Goal: Task Accomplishment & Management: Manage account settings

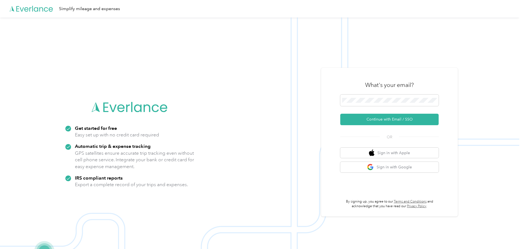
click at [361, 94] on div "What's your email?" at bounding box center [389, 84] width 98 height 19
click at [378, 116] on button "Continue with Email / SSO" at bounding box center [389, 119] width 98 height 11
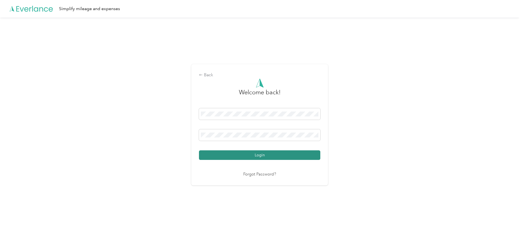
click at [267, 152] on button "Login" at bounding box center [259, 155] width 121 height 10
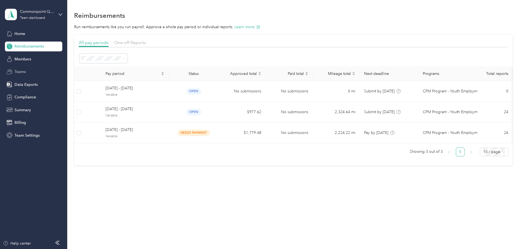
click at [22, 69] on span "Teams" at bounding box center [19, 72] width 11 height 6
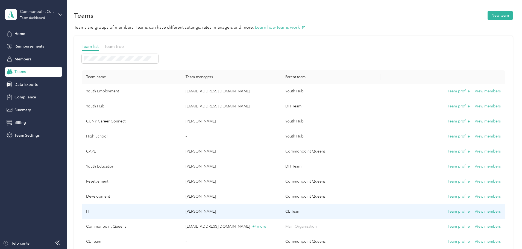
click at [127, 210] on td "IT" at bounding box center [132, 211] width 100 height 15
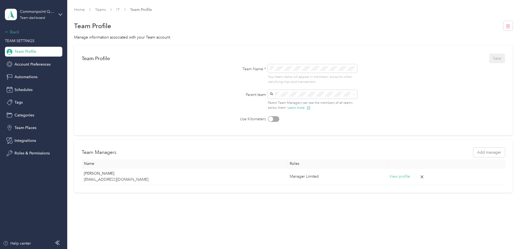
click at [7, 31] on icon at bounding box center [7, 32] width 4 height 4
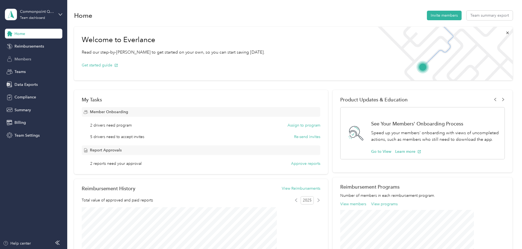
click at [30, 60] on span "Members" at bounding box center [22, 59] width 17 height 6
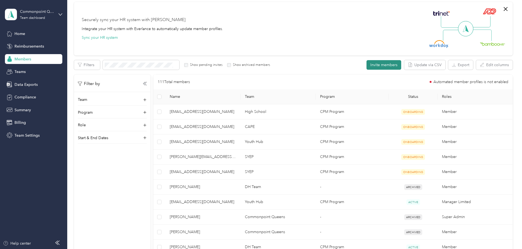
scroll to position [45, 0]
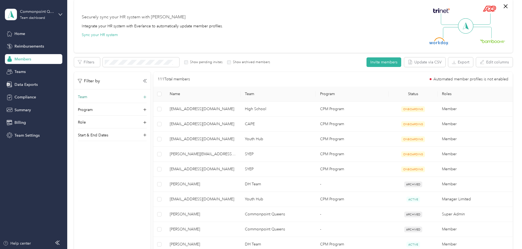
click at [87, 96] on p "Team" at bounding box center [82, 97] width 9 height 6
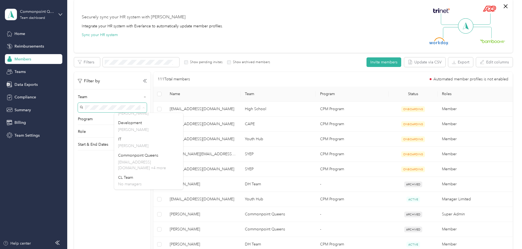
scroll to position [125, 0]
click at [135, 137] on p "[PERSON_NAME]" at bounding box center [148, 140] width 61 height 6
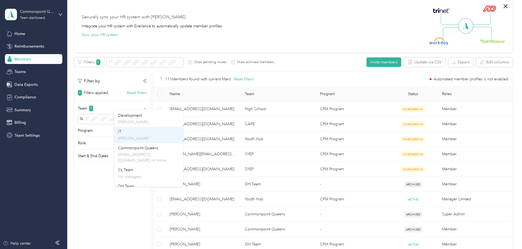
scroll to position [24, 0]
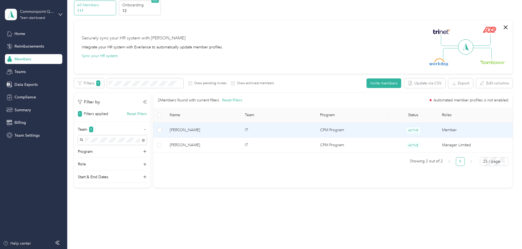
click at [230, 128] on span "[PERSON_NAME]" at bounding box center [203, 130] width 66 height 6
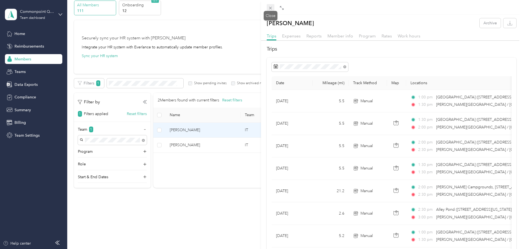
click at [272, 7] on icon at bounding box center [270, 8] width 5 height 5
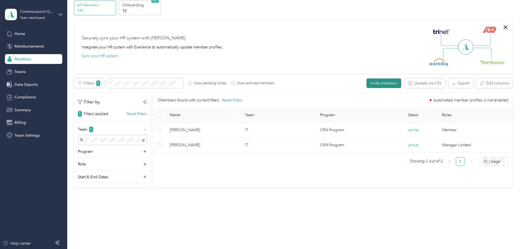
click at [367, 82] on button "Invite members" at bounding box center [384, 83] width 35 height 10
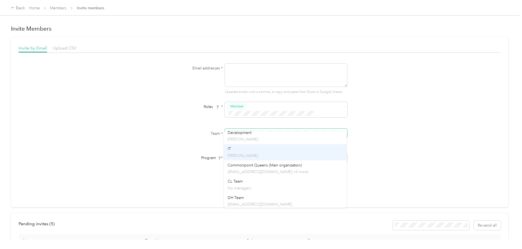
scroll to position [120, 0]
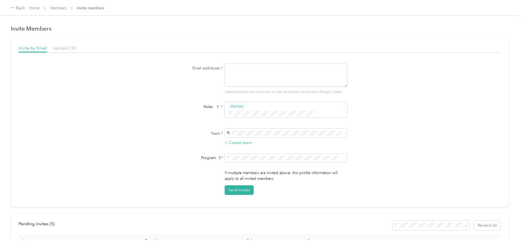
click at [237, 152] on p "[PERSON_NAME]" at bounding box center [285, 151] width 115 height 6
click at [246, 73] on textarea at bounding box center [286, 75] width 123 height 24
paste textarea "[EMAIL_ADDRESS][DOMAIN_NAME]"
click at [244, 185] on button "Send Invites" at bounding box center [239, 190] width 29 height 10
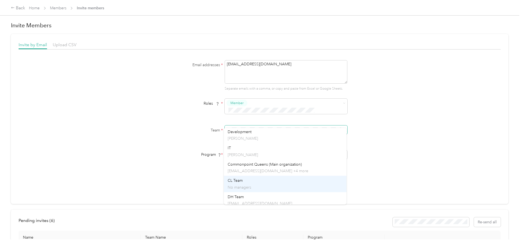
scroll to position [116, 0]
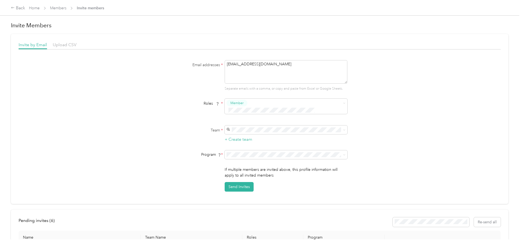
click at [233, 152] on p "[PERSON_NAME]" at bounding box center [285, 152] width 115 height 6
click at [244, 182] on button "Send Invites" at bounding box center [239, 187] width 29 height 10
click at [299, 68] on textarea "[EMAIL_ADDRESS][DOMAIN_NAME]" at bounding box center [286, 72] width 123 height 24
type textarea "[EMAIL_ADDRESS][DOMAIN_NAME]"
click at [234, 182] on button "Send Invites" at bounding box center [239, 187] width 29 height 10
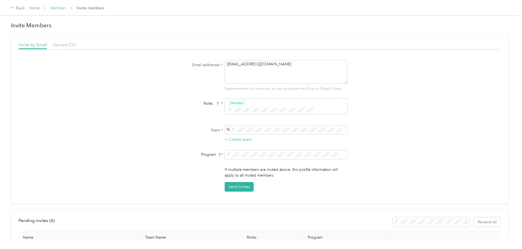
click at [66, 10] on link "Members" at bounding box center [58, 8] width 16 height 5
